Goal: Use online tool/utility: Utilize a website feature to perform a specific function

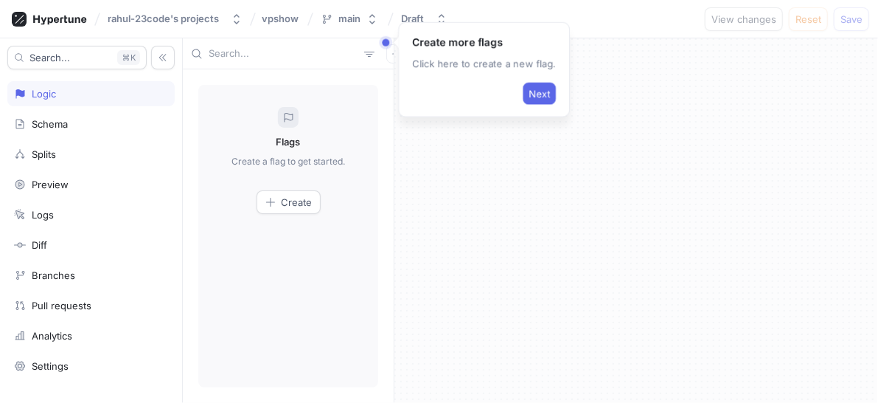
click at [284, 198] on span "Create" at bounding box center [297, 202] width 31 height 9
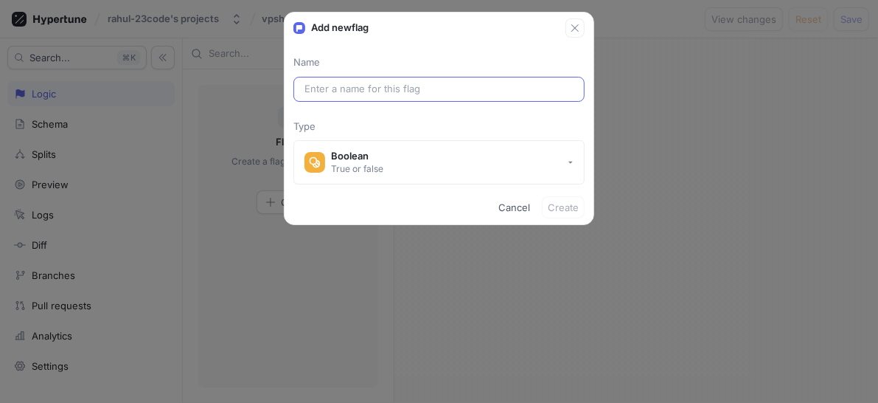
click at [358, 90] on input "text" at bounding box center [439, 89] width 269 height 15
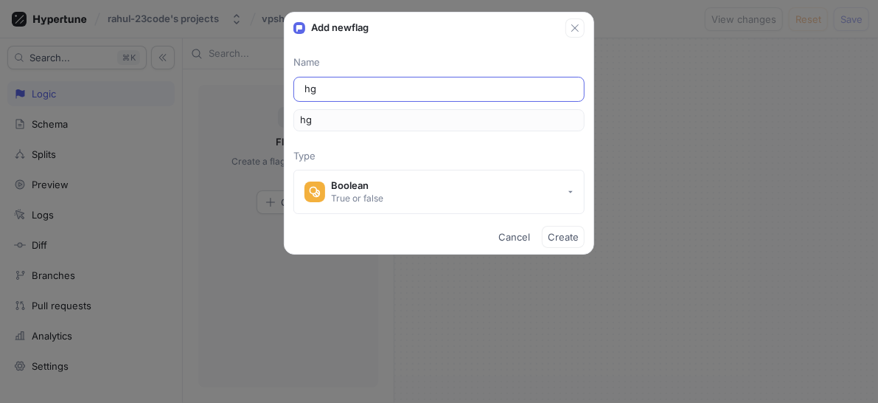
type input "hgh"
type input "hg"
type input "h"
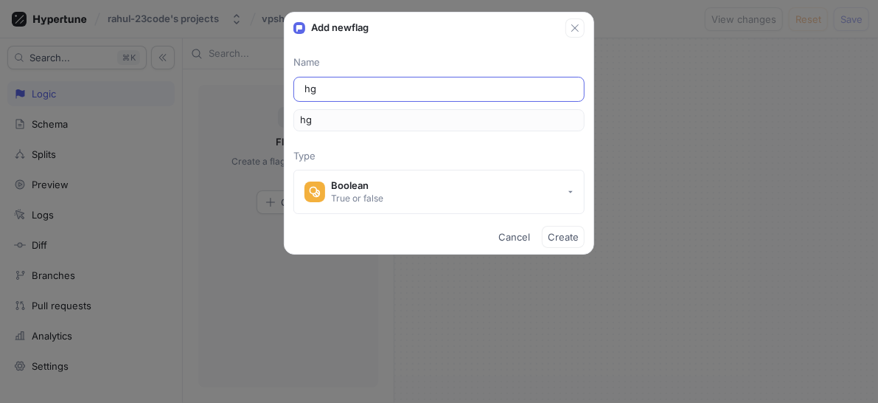
type input "h"
type input "in"
type input "int"
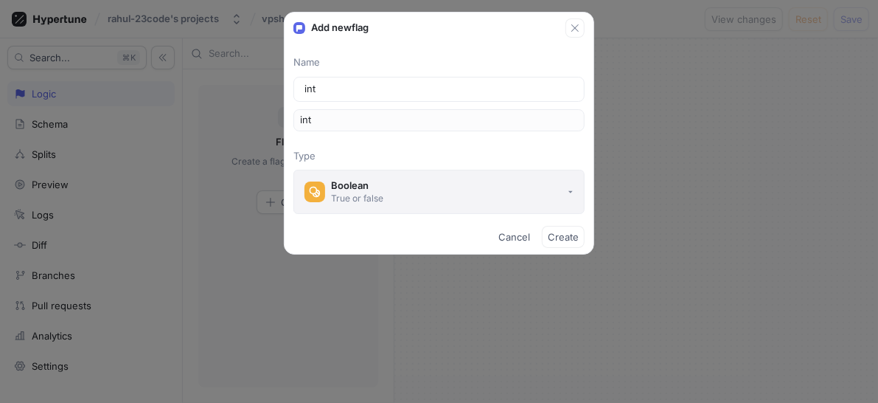
click at [406, 190] on button "Boolean True or false" at bounding box center [439, 192] width 291 height 44
type input "int"
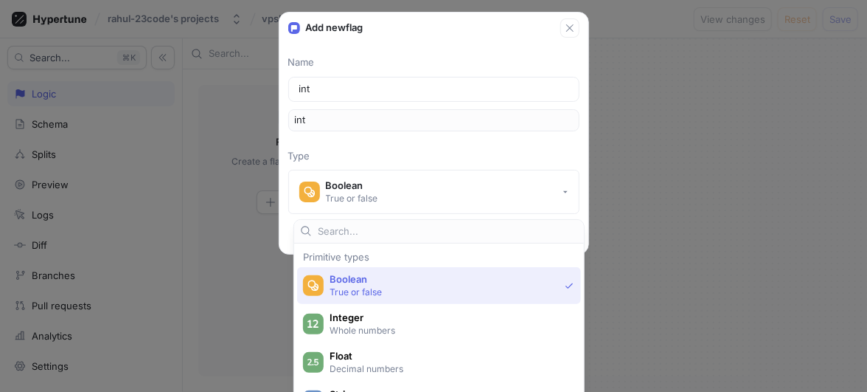
click at [433, 292] on p "True or false" at bounding box center [444, 291] width 229 height 13
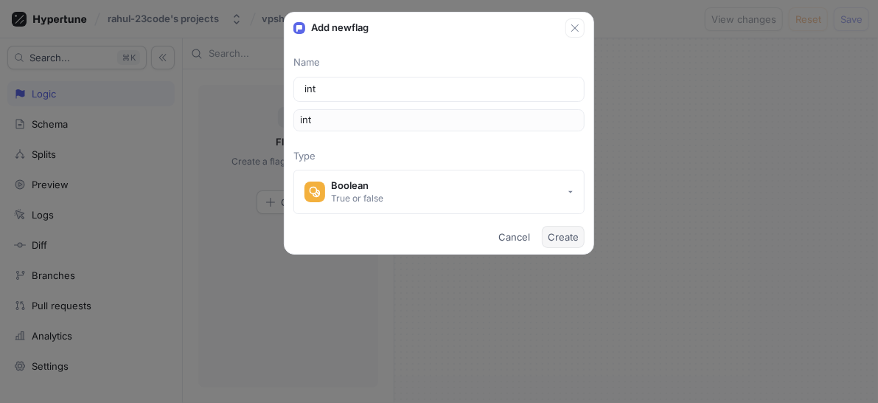
click at [548, 231] on button "Create" at bounding box center [563, 237] width 43 height 22
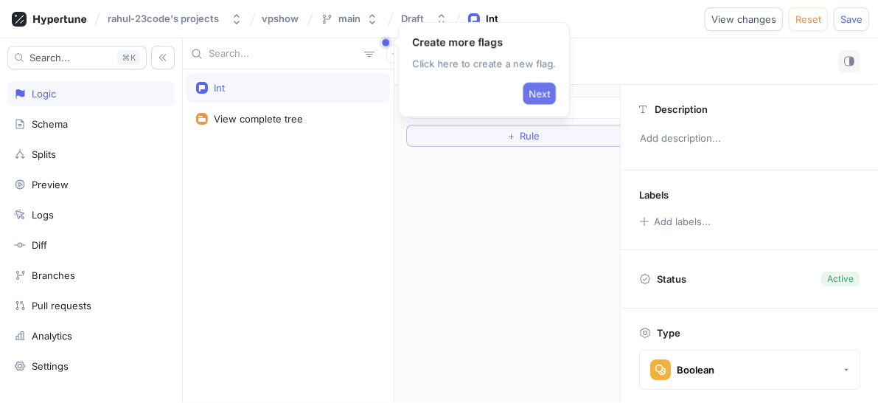
click at [541, 98] on span "Next" at bounding box center [539, 93] width 21 height 9
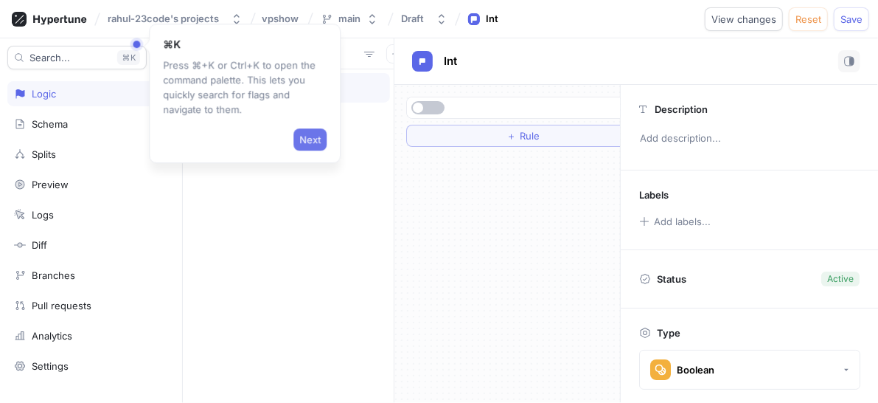
click at [316, 140] on span "Next" at bounding box center [309, 139] width 21 height 9
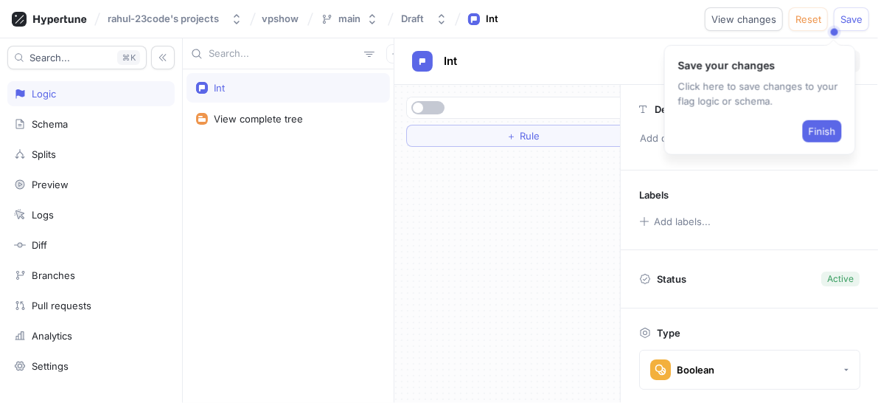
click at [847, 135] on div "Save your changes Click here to save changes to your flag logic or schema. Fini…" at bounding box center [760, 100] width 192 height 110
click at [827, 127] on span "Finish" at bounding box center [822, 131] width 27 height 9
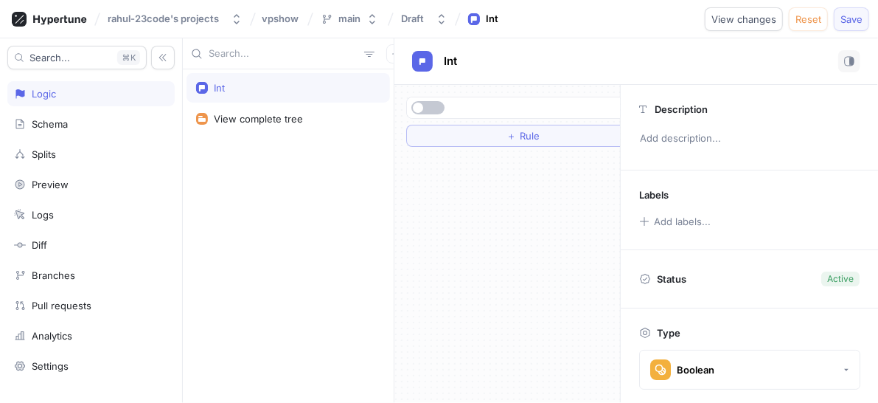
click at [851, 11] on button "Save" at bounding box center [851, 19] width 35 height 24
